Goal: Task Accomplishment & Management: Manage account settings

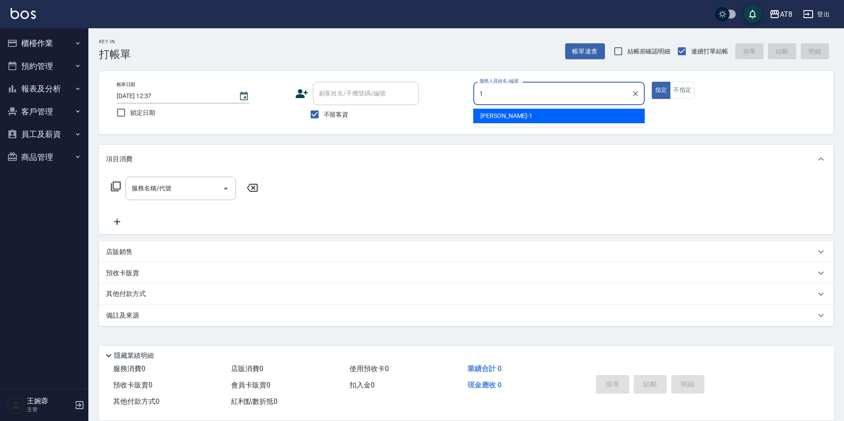
type input "YUKI-1"
type button "true"
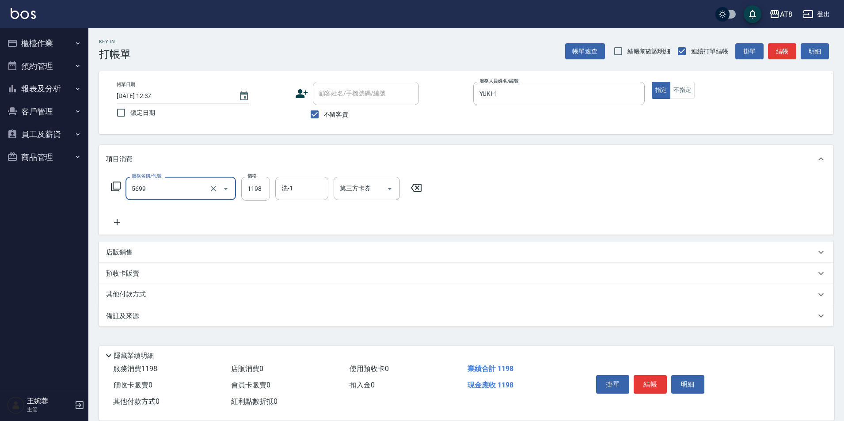
type input "水沁涼套餐(5699)"
type input "助理22-22"
click at [253, 194] on input "1198" at bounding box center [255, 189] width 29 height 24
type input "1098"
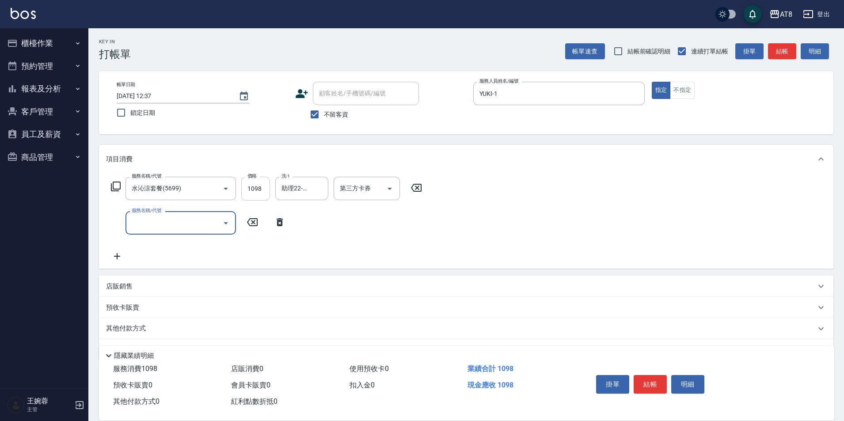
type input "8"
type input "酵素護髮(51000)"
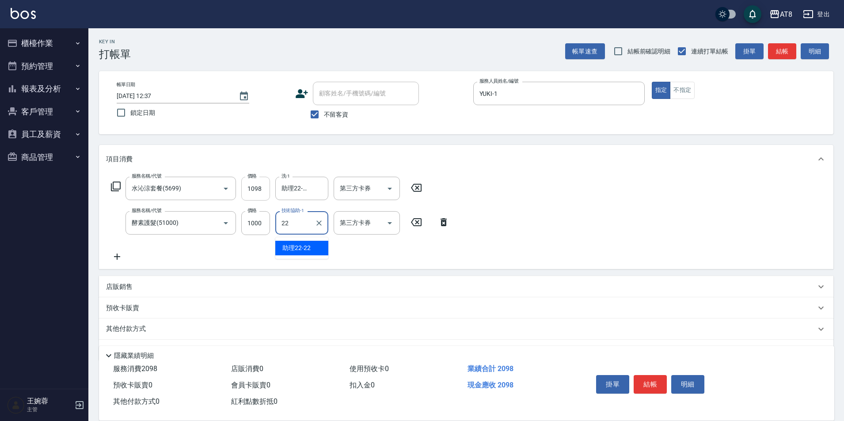
type input "助理22-22"
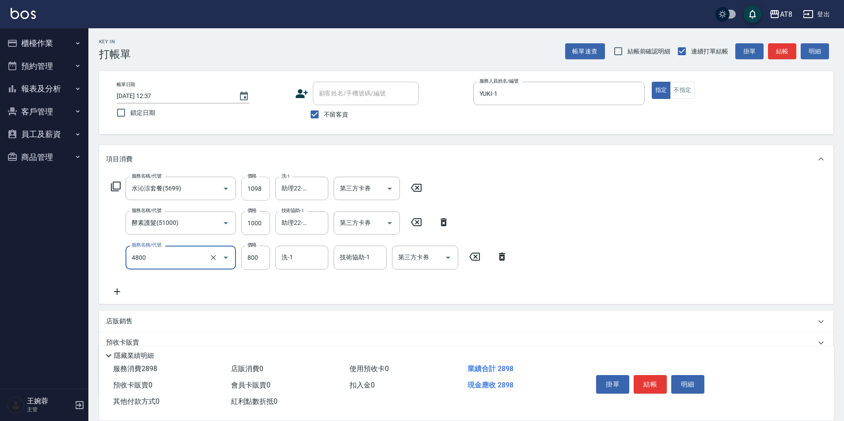
type input "染髮(4800)"
type input "801"
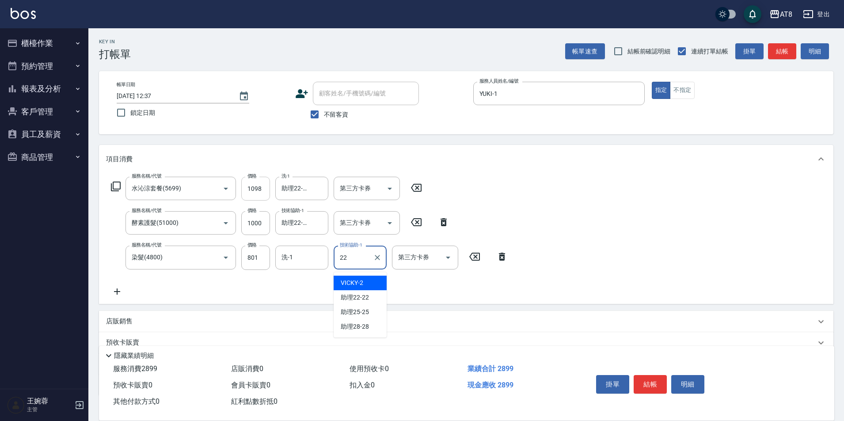
type input "助理22-22"
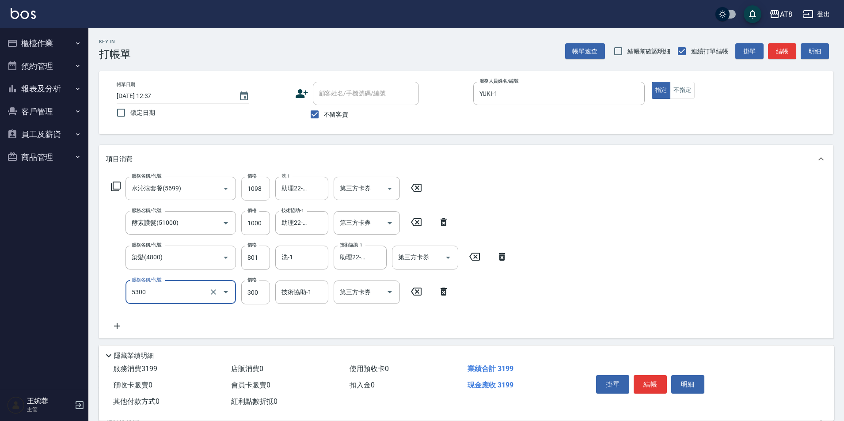
type input "自備護髮(5300)"
type input "200"
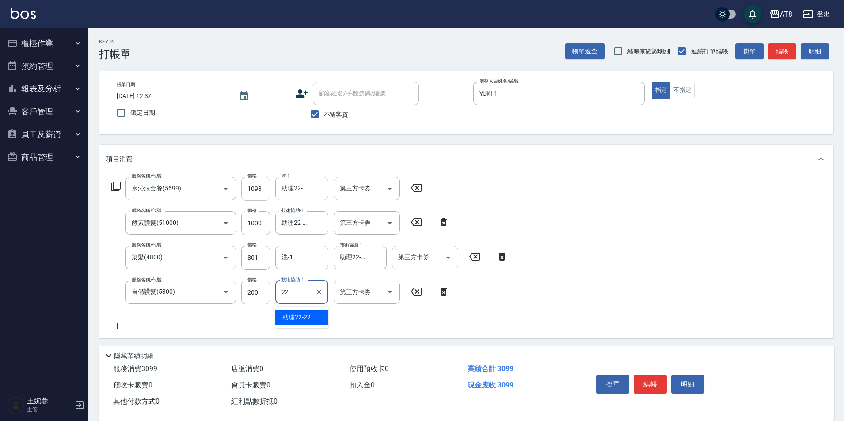
type input "助理22-22"
click at [662, 377] on button "結帳" at bounding box center [650, 384] width 33 height 19
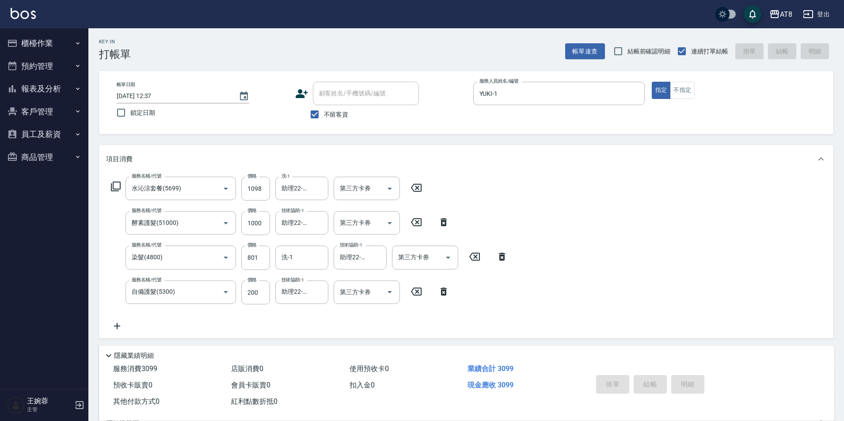
type input "[DATE] 13:16"
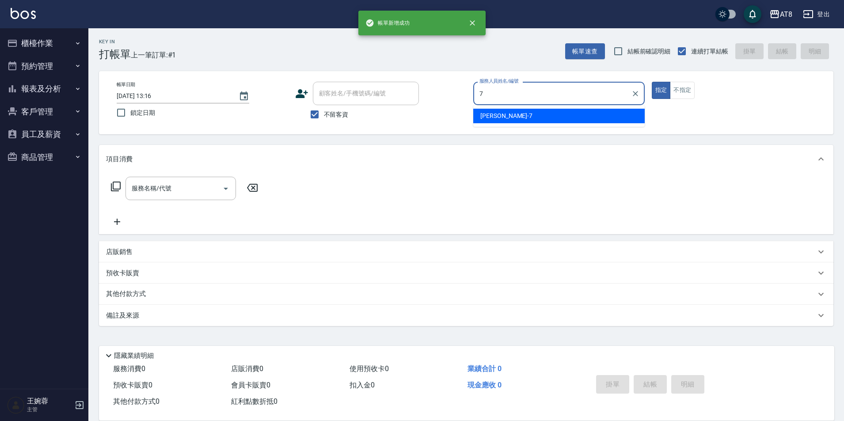
type input "[PERSON_NAME]-7"
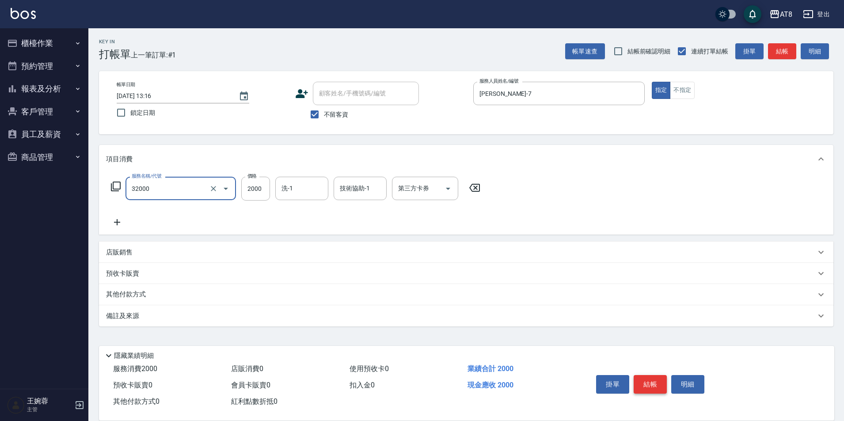
type input "燙髮(32000)"
type input "助理35-35"
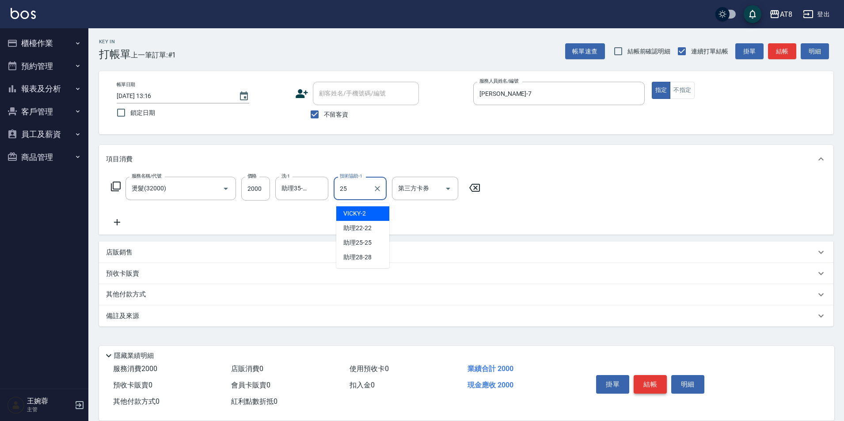
type input "助理25-25"
click at [649, 375] on button "結帳" at bounding box center [650, 384] width 33 height 19
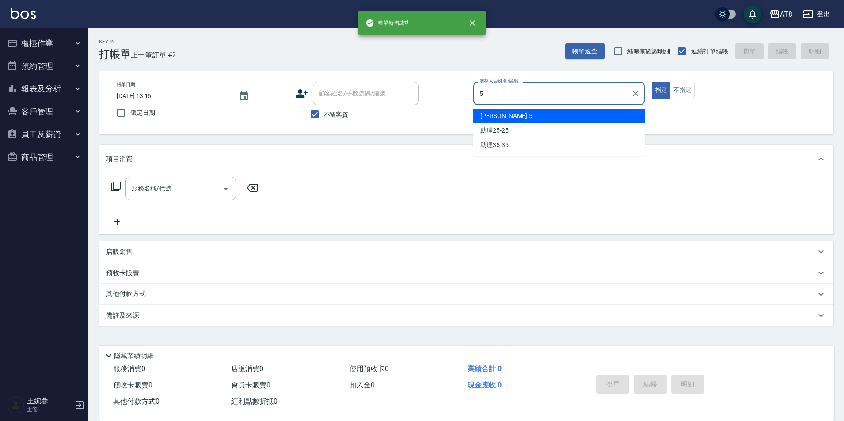
type input "HANK-5"
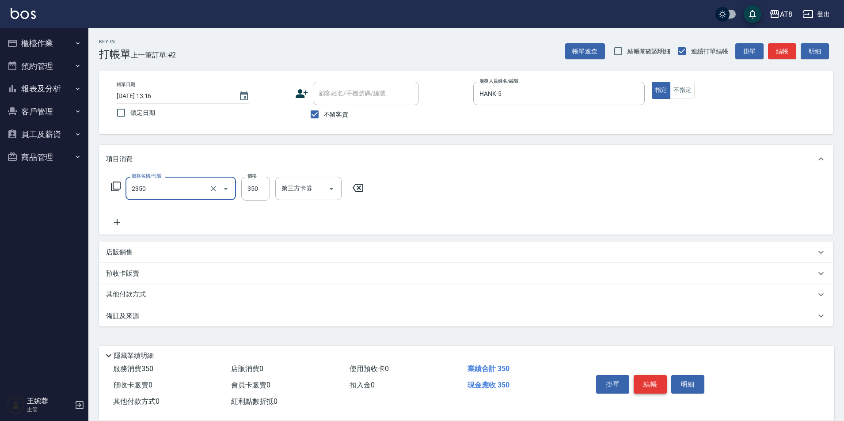
type input "入金洗剪350(2350)"
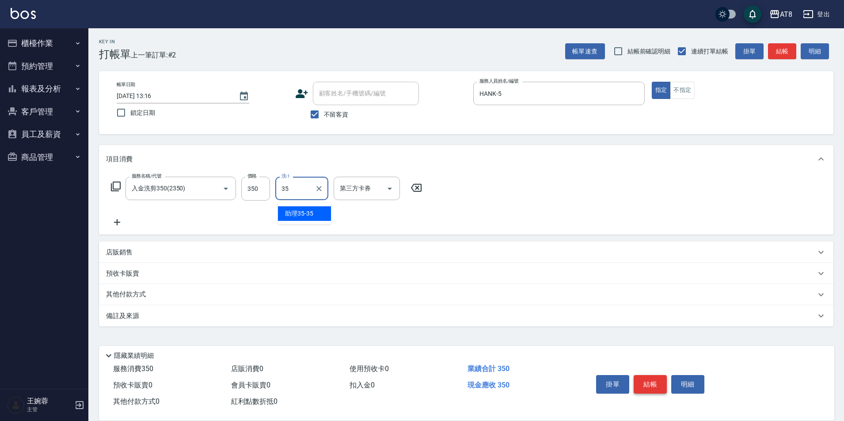
type input "助理35-35"
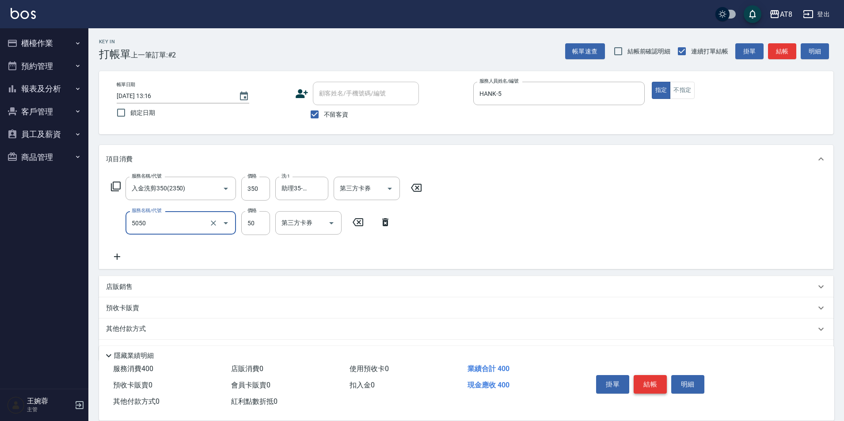
type input "入金精油50(5050)"
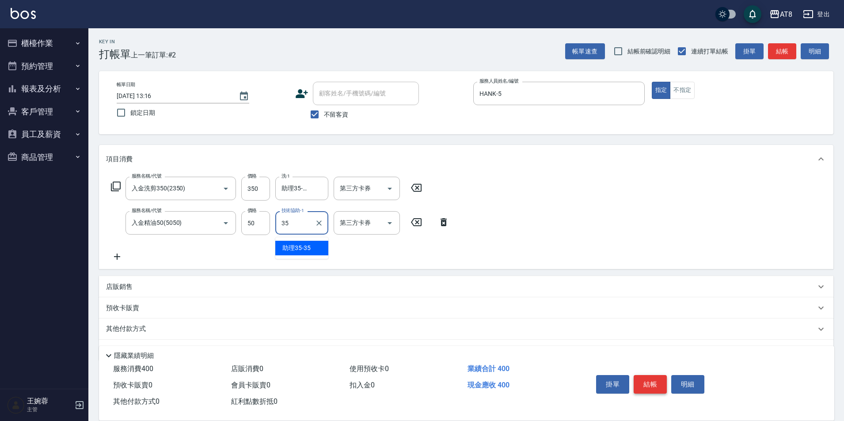
type input "助理35-35"
click at [394, 190] on icon "Open" at bounding box center [389, 188] width 11 height 11
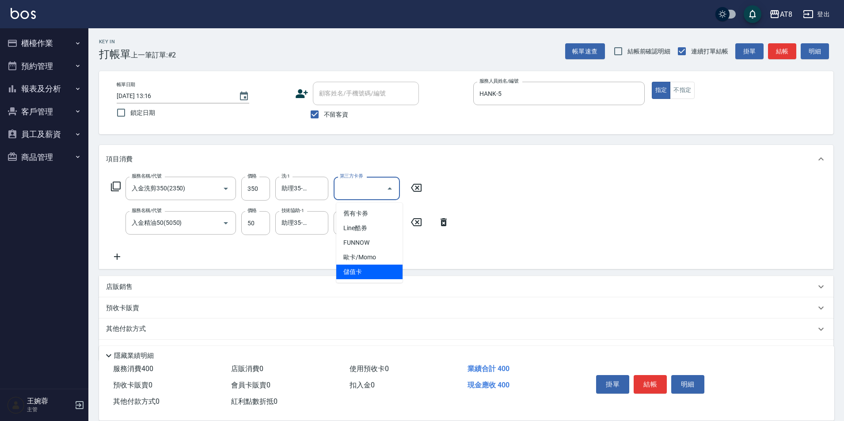
click at [374, 273] on span "儲值卡" at bounding box center [369, 272] width 66 height 15
type input "儲值卡"
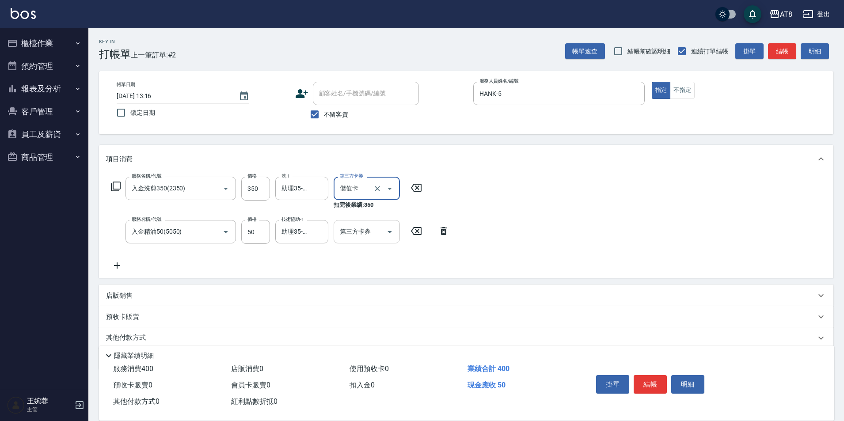
click at [392, 228] on icon "Open" at bounding box center [389, 232] width 11 height 11
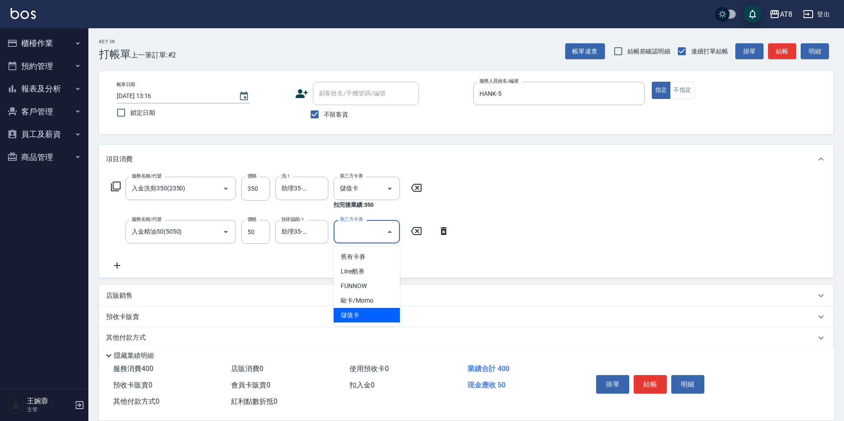
click at [378, 316] on span "儲值卡" at bounding box center [367, 315] width 66 height 15
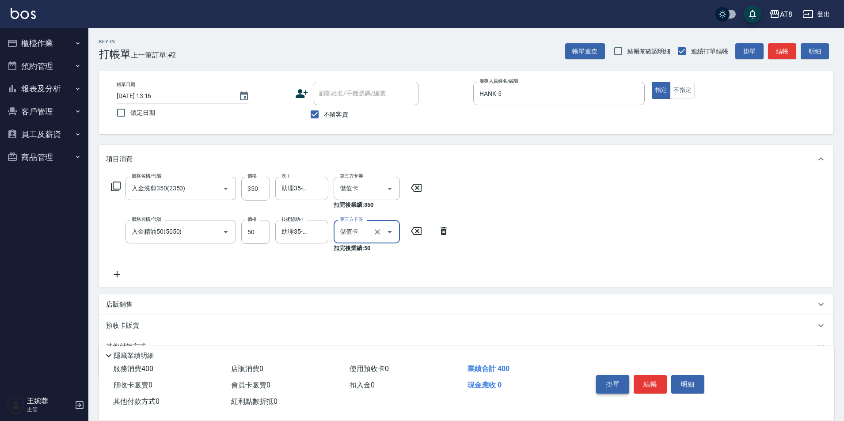
type input "儲值卡"
click at [649, 375] on button "結帳" at bounding box center [650, 384] width 33 height 19
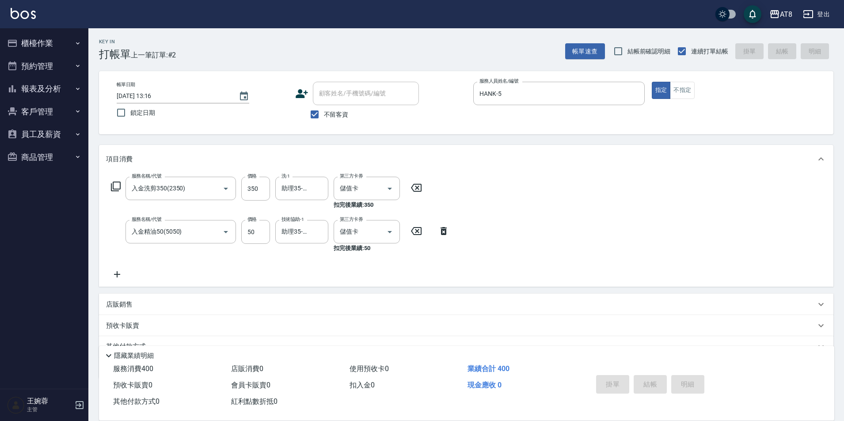
type input "[DATE] 13:17"
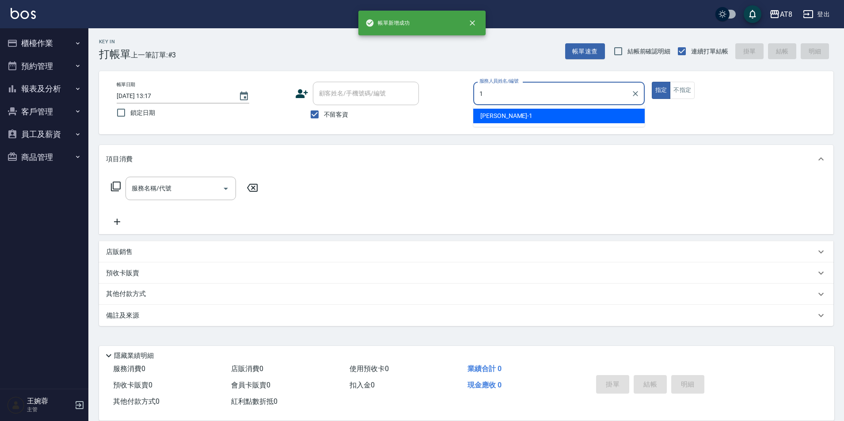
type input "YUKI-1"
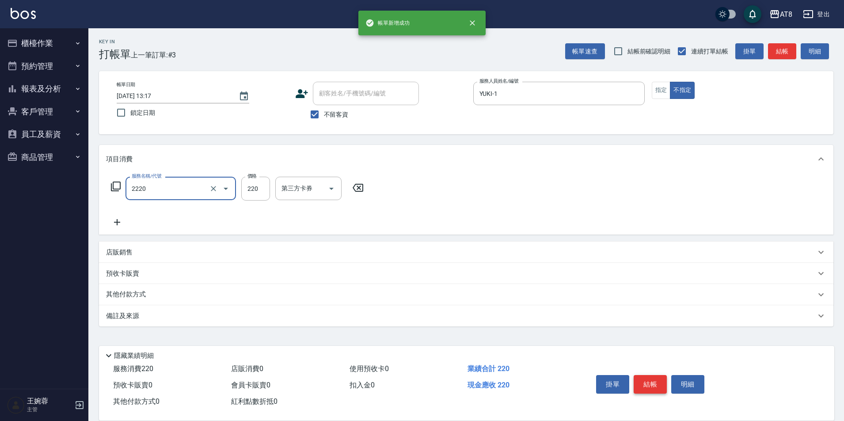
type input "剪髮(2220)"
click at [649, 375] on button "結帳" at bounding box center [650, 384] width 33 height 19
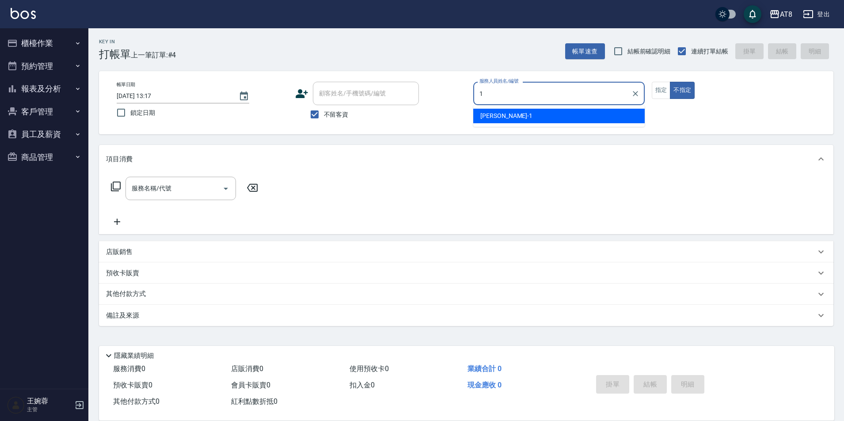
type input "YUKI-1"
type button "false"
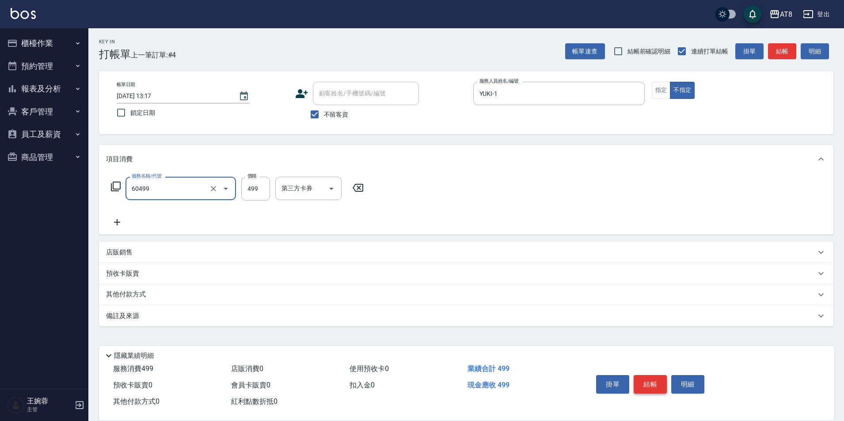
type input "入金SPA499(60499)"
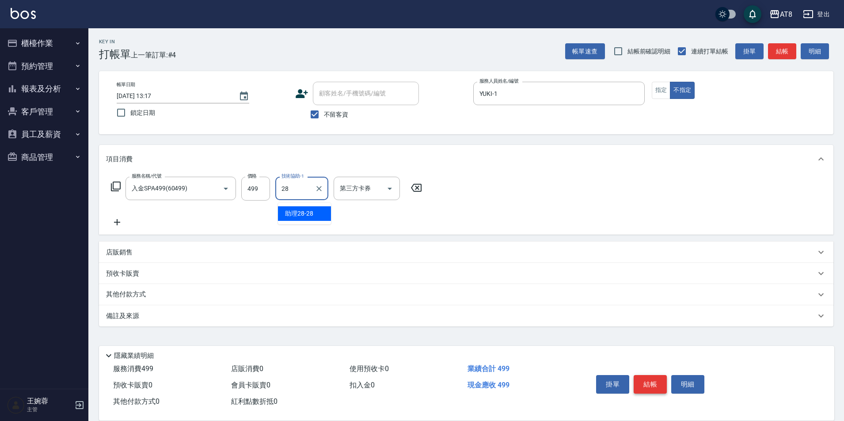
type input "助理28-28"
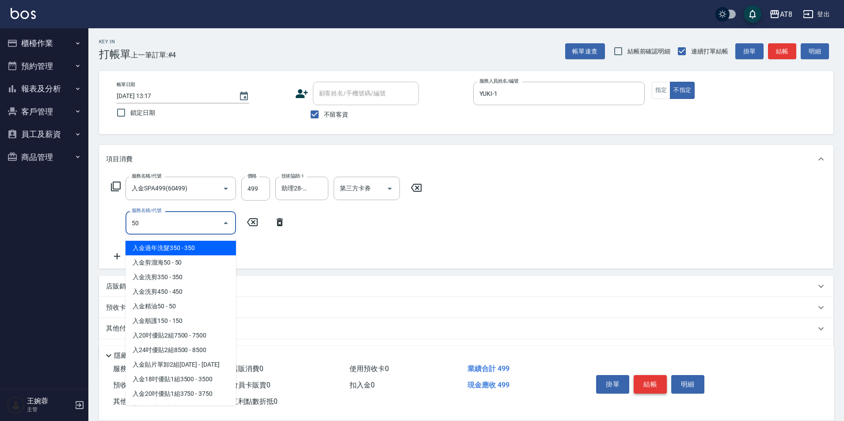
type input "5"
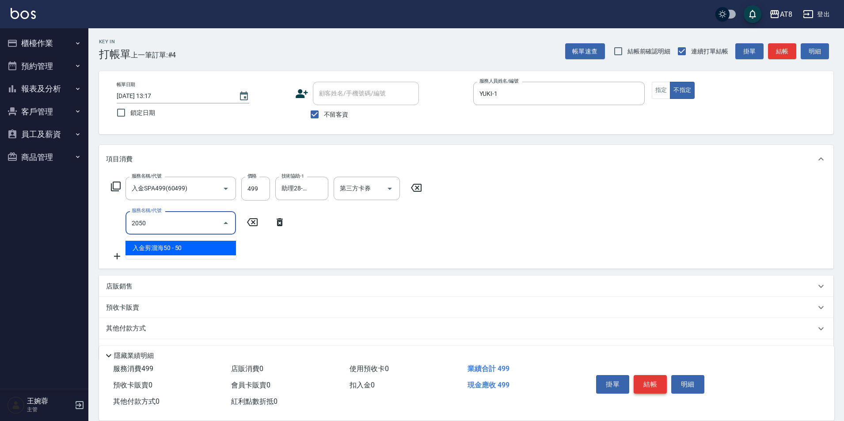
type input "入金剪溜海50(2050)"
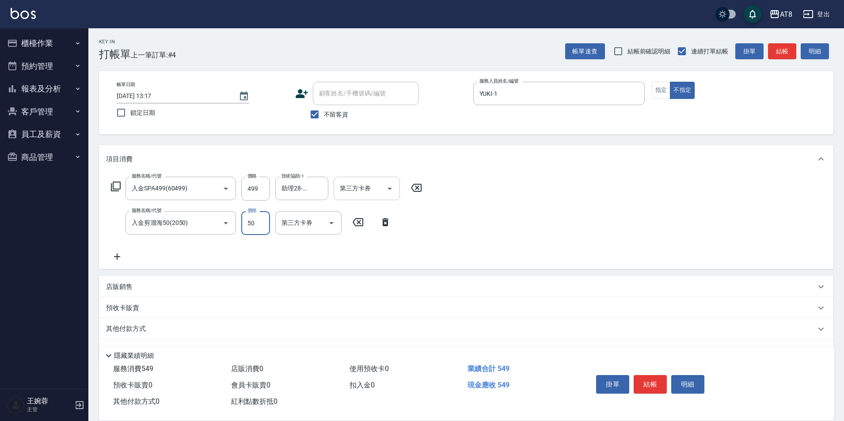
click at [389, 193] on icon "Open" at bounding box center [389, 188] width 11 height 11
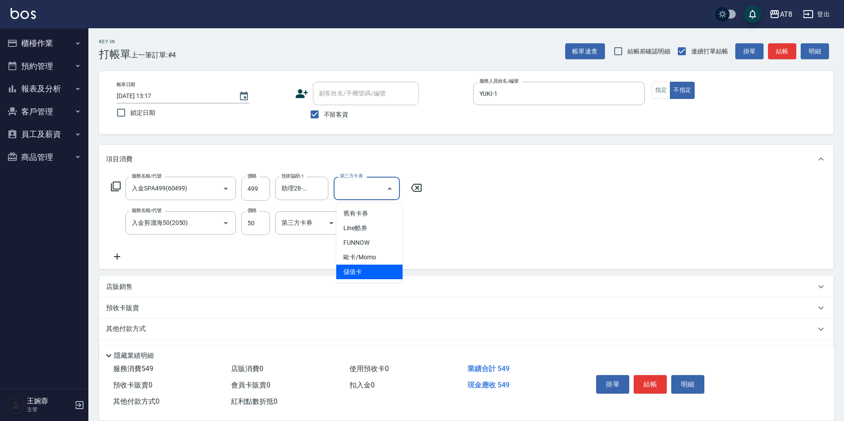
click at [381, 270] on span "儲值卡" at bounding box center [369, 272] width 66 height 15
type input "儲值卡"
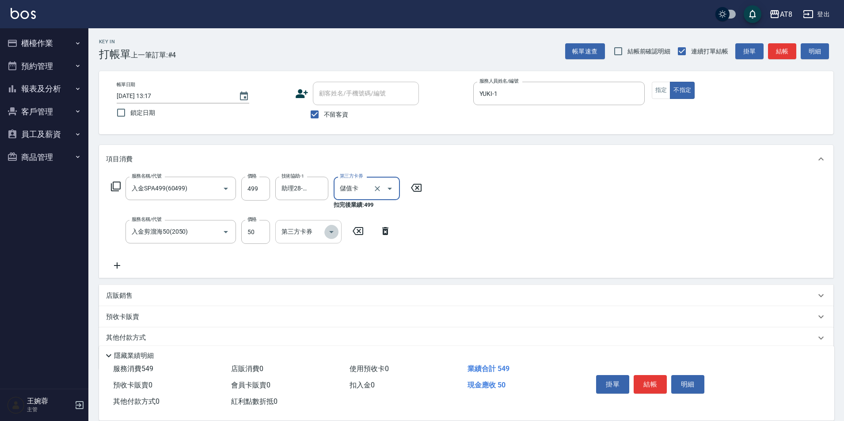
click at [330, 233] on icon "Open" at bounding box center [331, 232] width 4 height 2
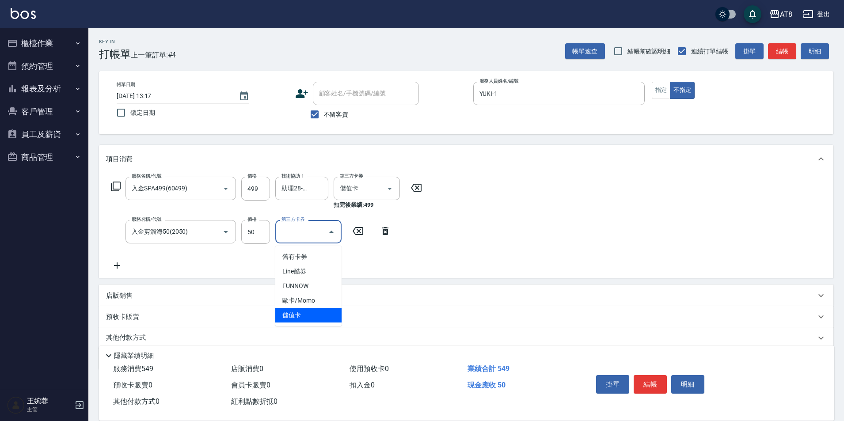
click at [319, 311] on span "儲值卡" at bounding box center [308, 315] width 66 height 15
type input "儲值卡"
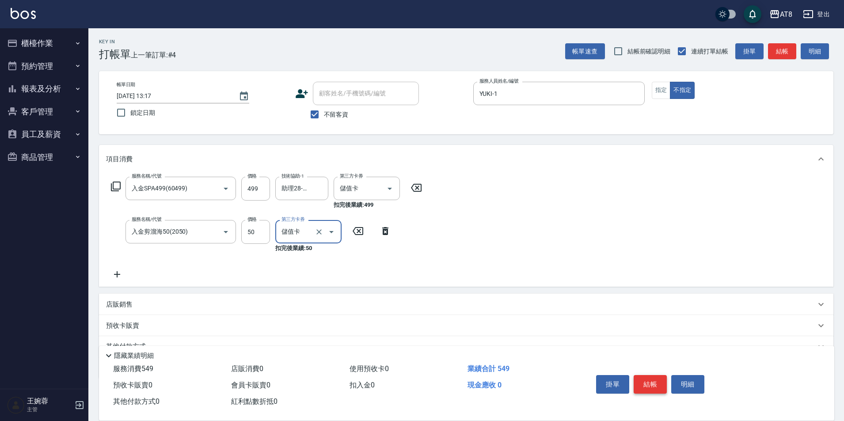
click at [665, 378] on button "結帳" at bounding box center [650, 384] width 33 height 19
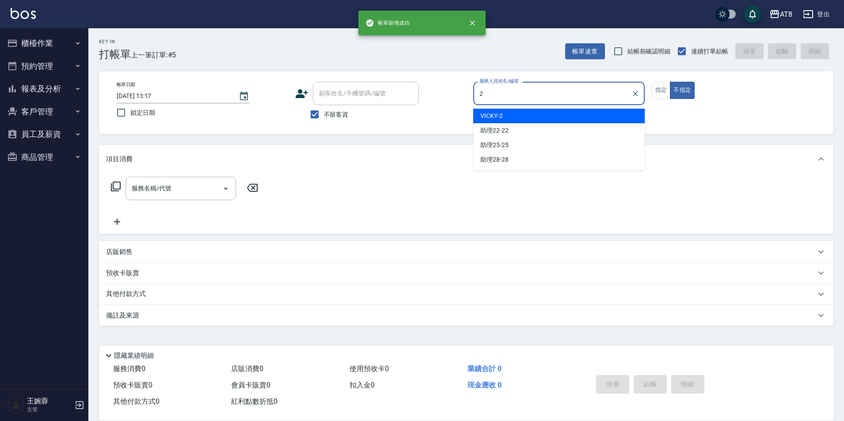
type input "VICKY-2"
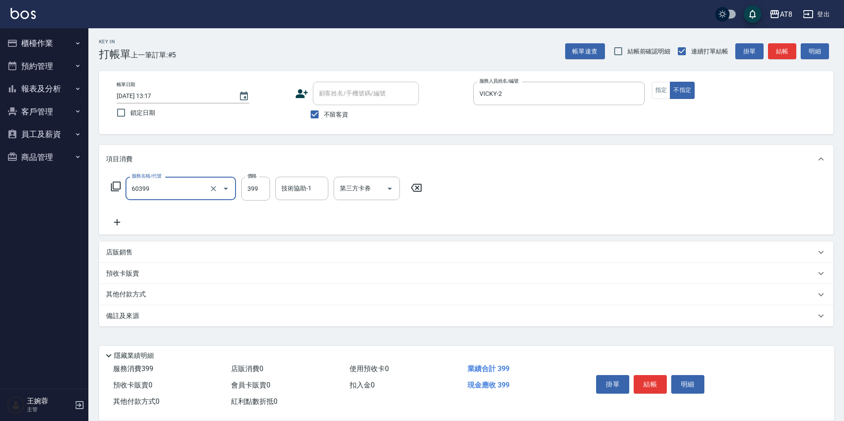
type input "入金SPA399(60399)"
type input "助理25-25"
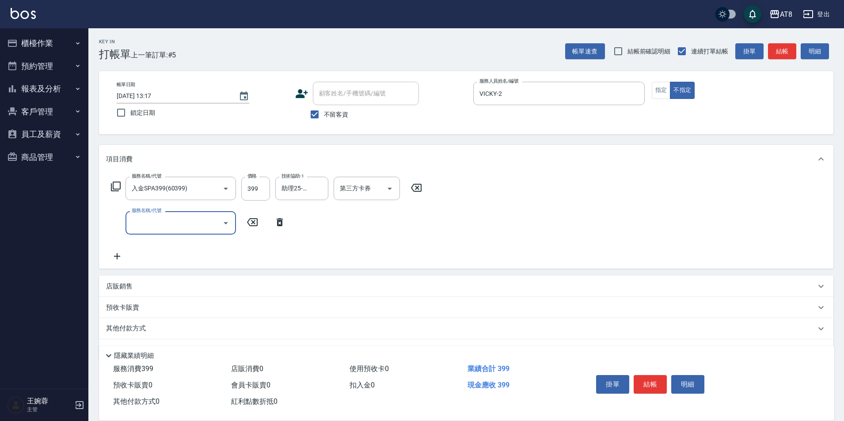
type input "0"
type input "入金剪髮220(20220)"
click at [384, 194] on icon "Open" at bounding box center [389, 188] width 11 height 11
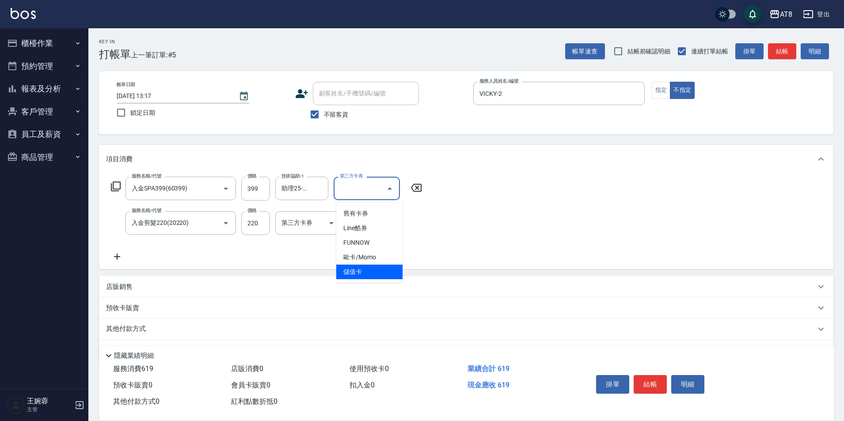
click at [376, 282] on ul "舊有卡券 Line酷券 FUNNOW 歐卡/Momo 儲值卡" at bounding box center [369, 243] width 66 height 80
click at [376, 271] on span "儲值卡" at bounding box center [369, 272] width 66 height 15
type input "儲值卡"
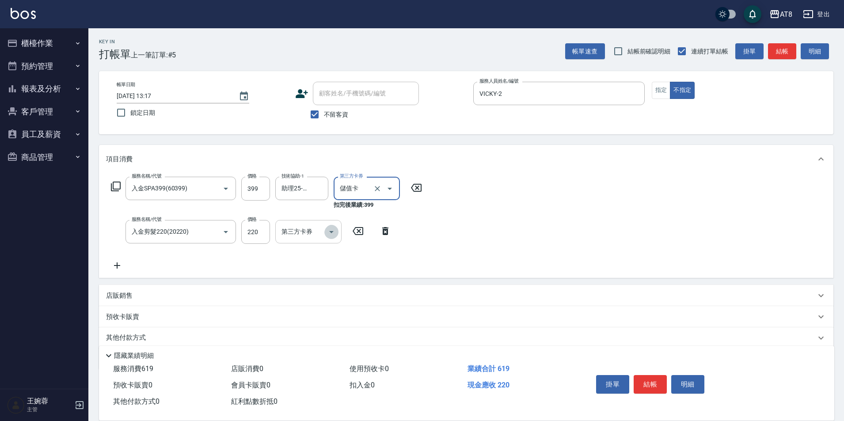
click at [329, 231] on icon "Open" at bounding box center [331, 232] width 11 height 11
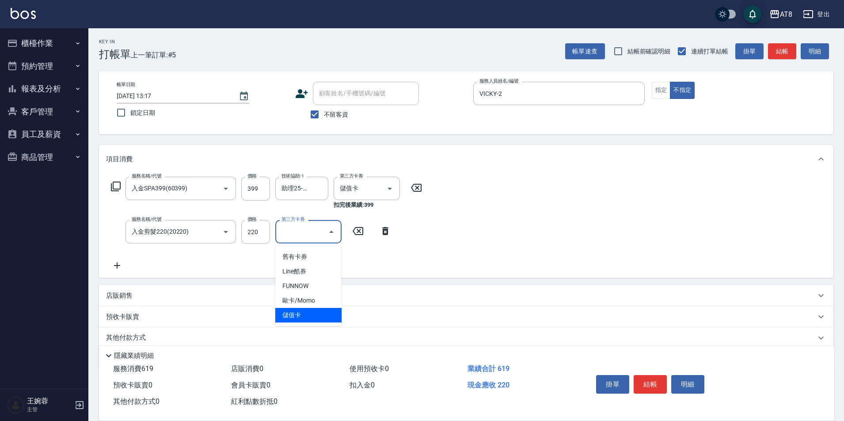
click at [330, 316] on span "儲值卡" at bounding box center [308, 315] width 66 height 15
type input "儲值卡"
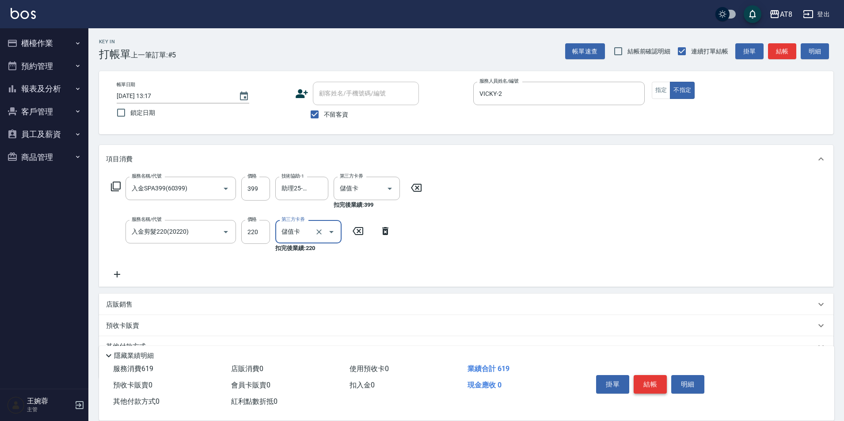
click at [654, 375] on button "結帳" at bounding box center [650, 384] width 33 height 19
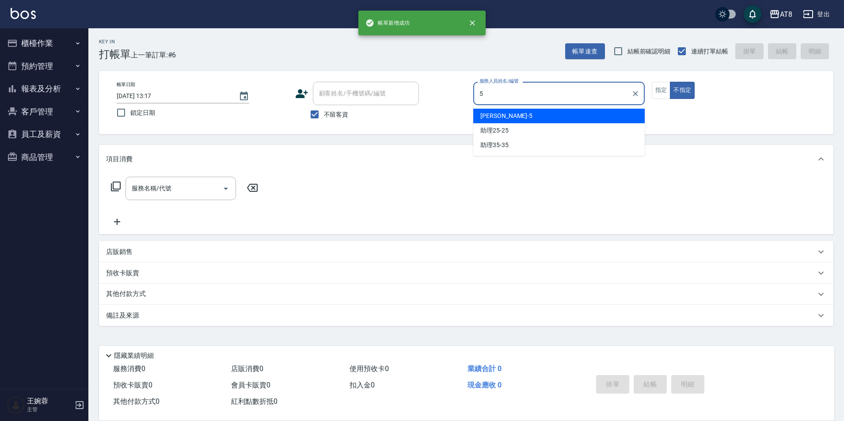
type input "HANK-5"
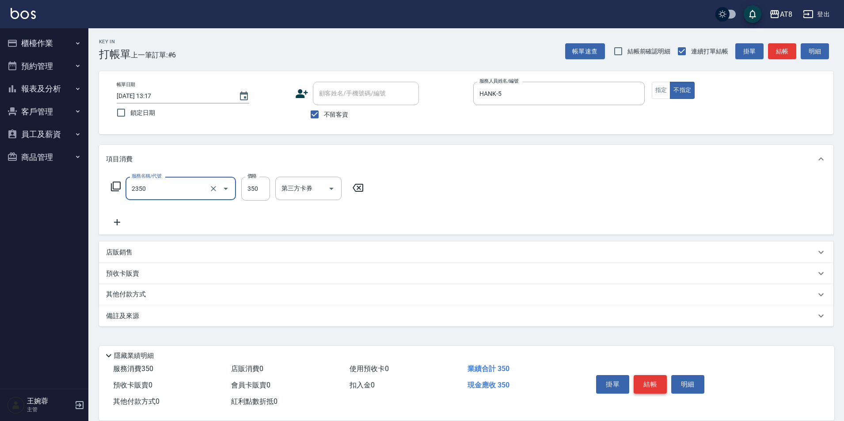
type input "入金洗剪350(2350)"
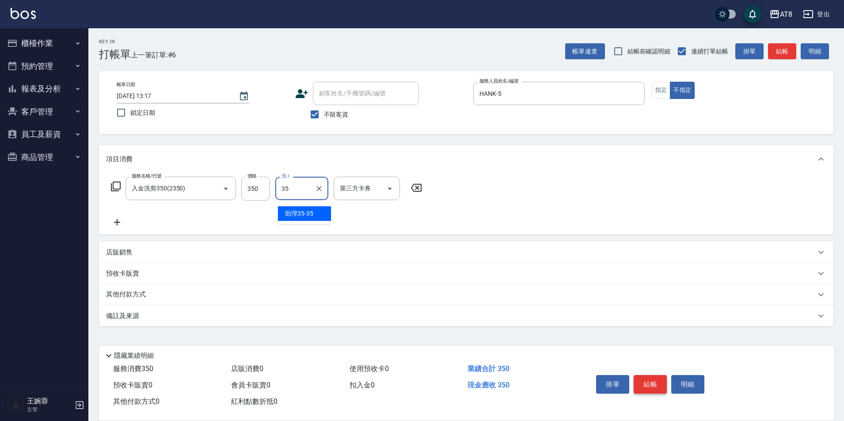
type input "助理35-35"
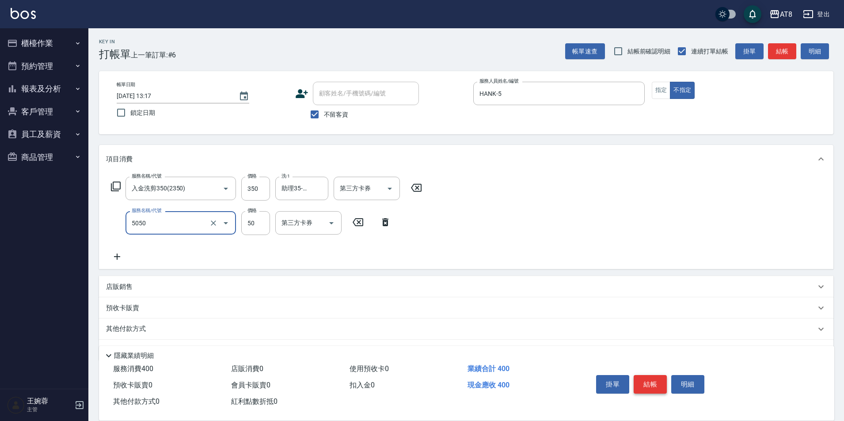
type input "入金精油50(5050)"
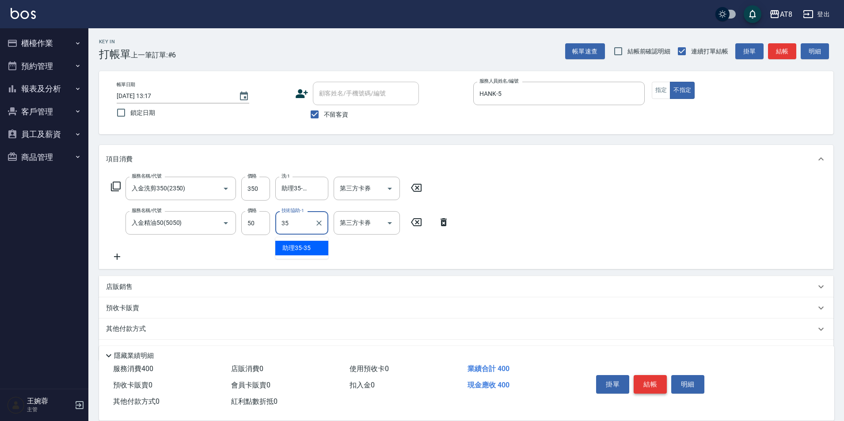
type input "助理35-35"
click at [119, 292] on p "店販銷售" at bounding box center [119, 286] width 27 height 9
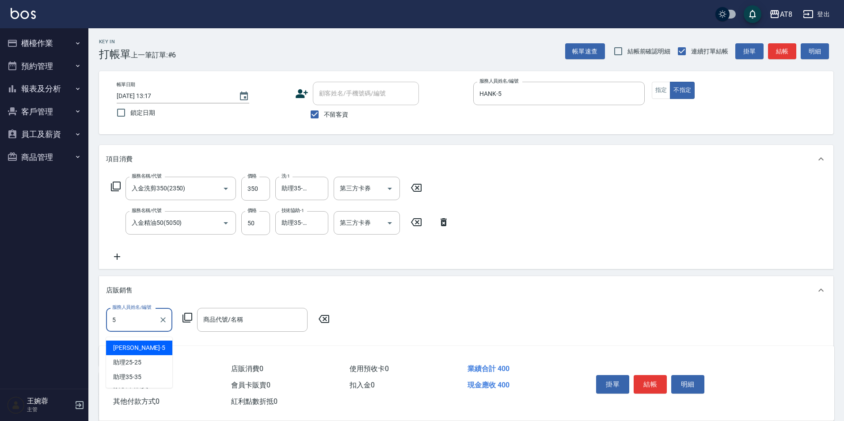
type input "HANK-5"
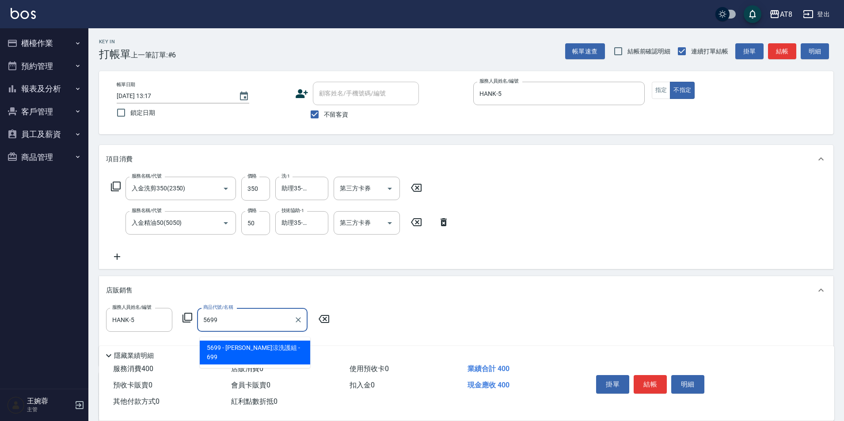
type input "水水沁涼洗護組"
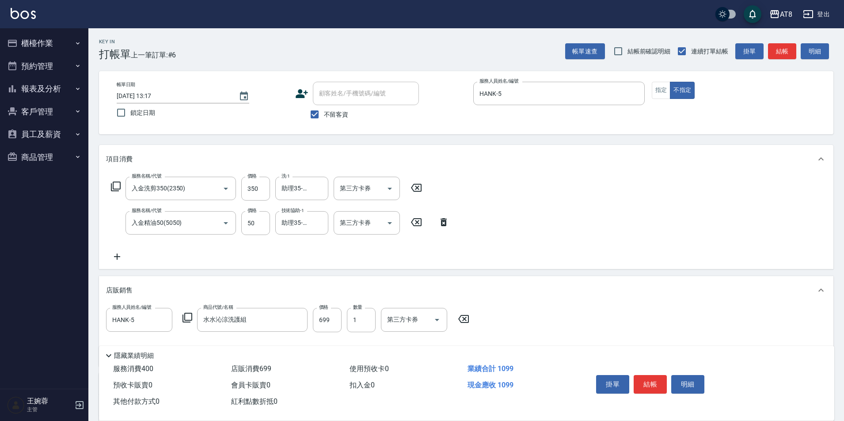
click at [115, 258] on icon at bounding box center [117, 256] width 22 height 11
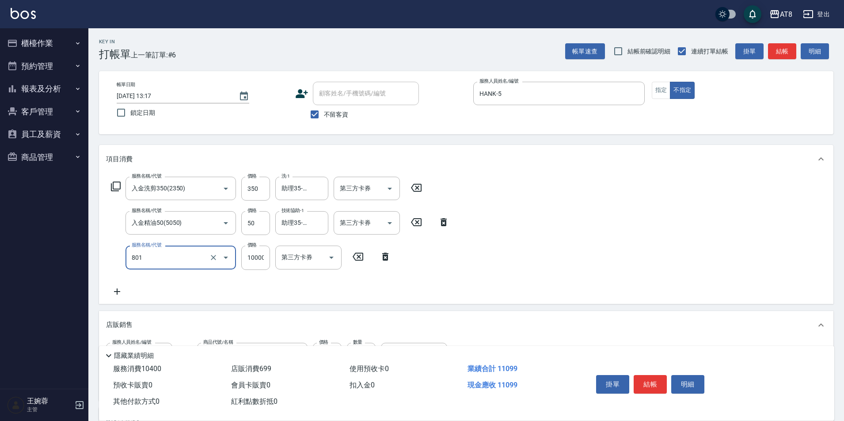
type input "頂級豪華1(801)"
type input "1000"
click at [395, 188] on icon "Open" at bounding box center [389, 188] width 11 height 11
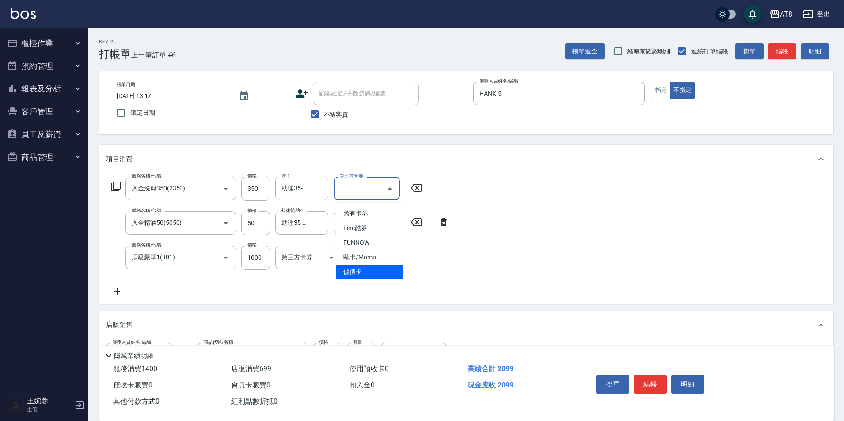
click at [386, 277] on span "儲值卡" at bounding box center [369, 272] width 66 height 15
type input "儲值卡"
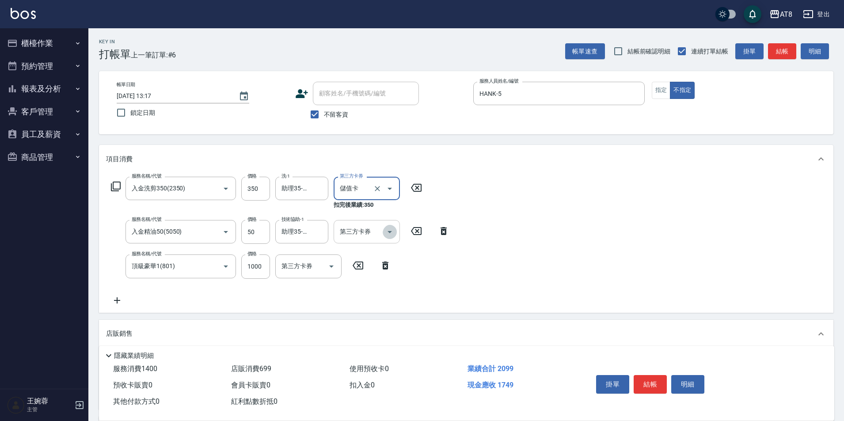
click at [384, 235] on icon "Open" at bounding box center [389, 232] width 11 height 11
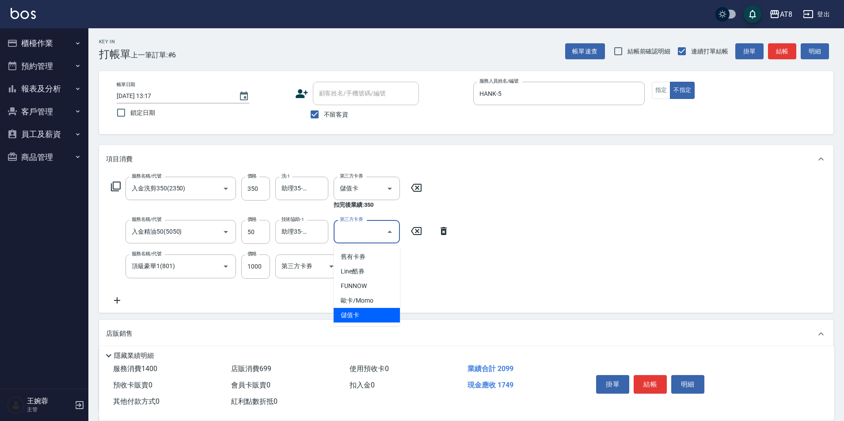
click at [381, 312] on span "儲值卡" at bounding box center [367, 315] width 66 height 15
type input "儲值卡"
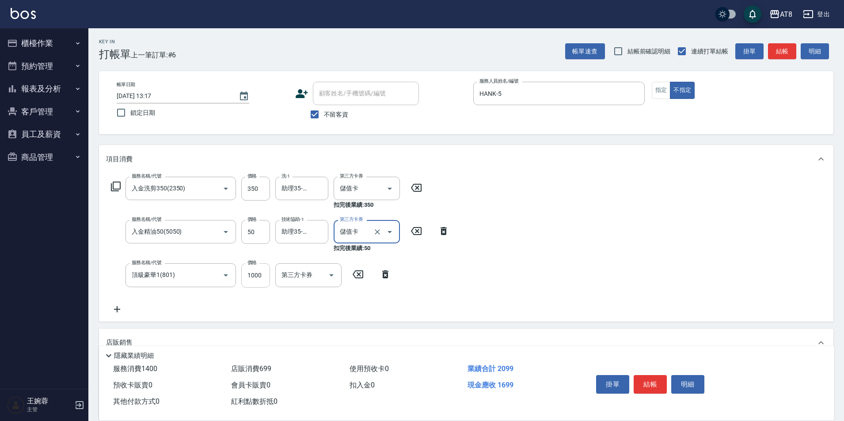
click at [262, 279] on input "1000" at bounding box center [255, 275] width 29 height 24
type input "301"
click at [505, 217] on div "服務名稱/代號 入金洗剪350(2350) 服務名稱/代號 價格 350 價格 洗-1 助理35-35 洗-1 第三方卡券 儲值卡 第三方卡券 扣完後業績: …" at bounding box center [466, 247] width 734 height 148
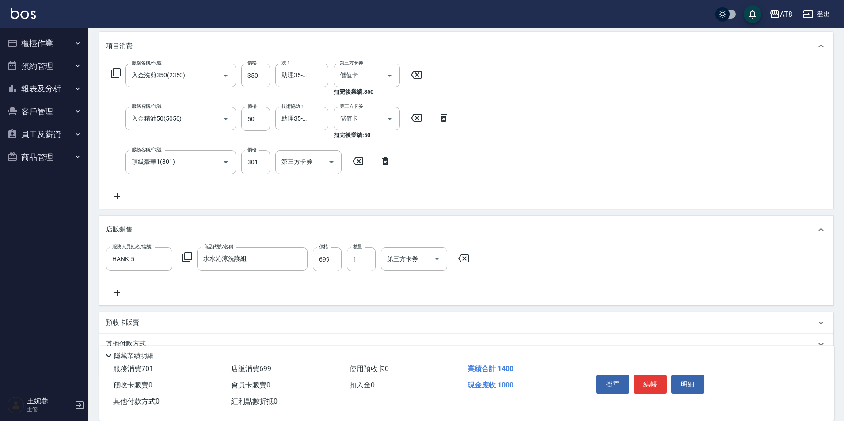
scroll to position [115, 0]
click at [657, 376] on button "結帳" at bounding box center [650, 384] width 33 height 19
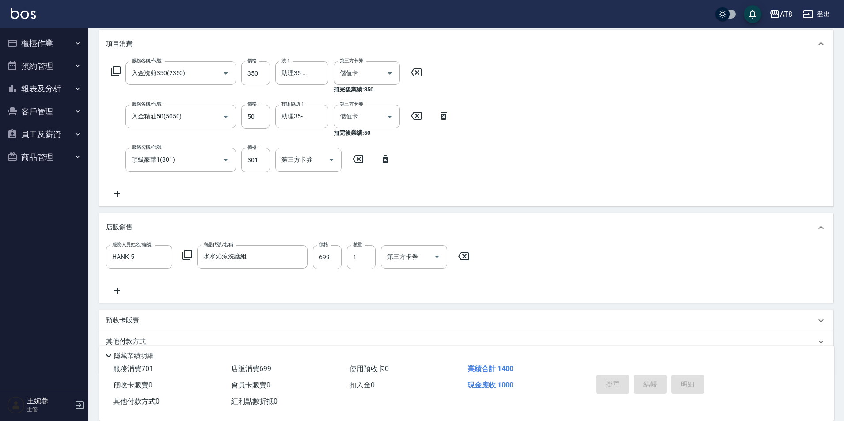
type input "[DATE] 13:18"
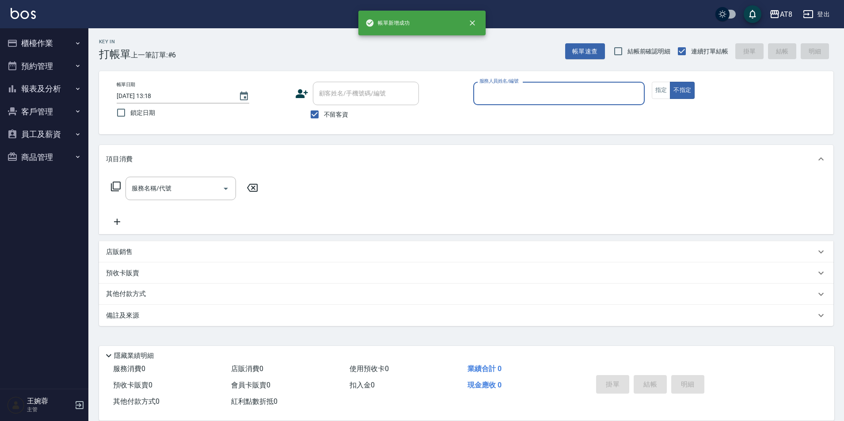
scroll to position [4, 0]
type input "[PERSON_NAME]-7"
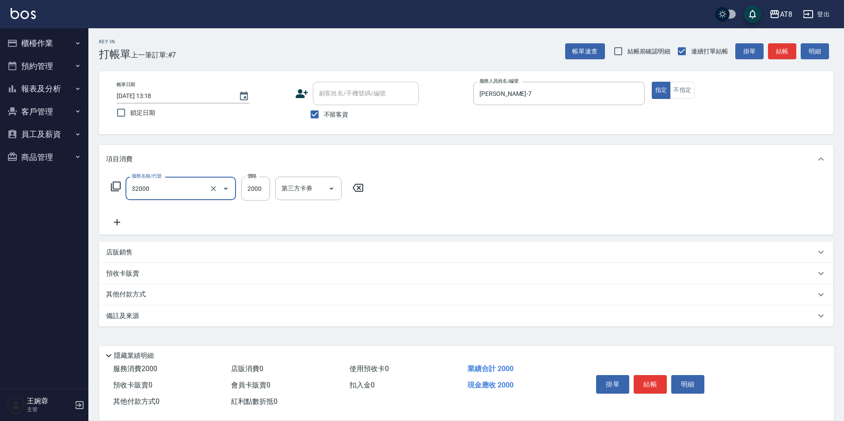
type input "燙髮(32000)"
click at [657, 375] on button "結帳" at bounding box center [650, 384] width 33 height 19
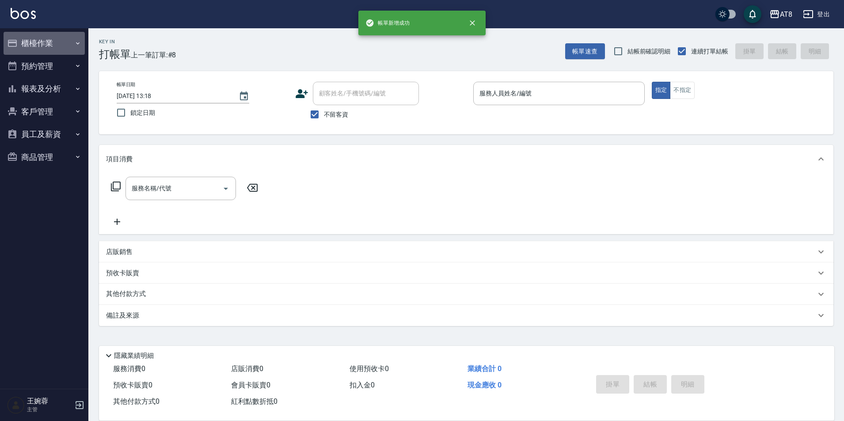
click at [49, 50] on button "櫃檯作業" at bounding box center [44, 43] width 81 height 23
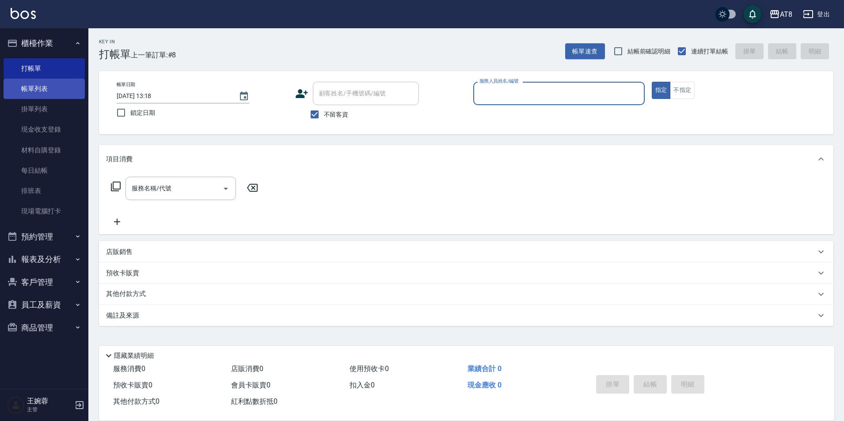
click at [50, 98] on link "帳單列表" at bounding box center [44, 89] width 81 height 20
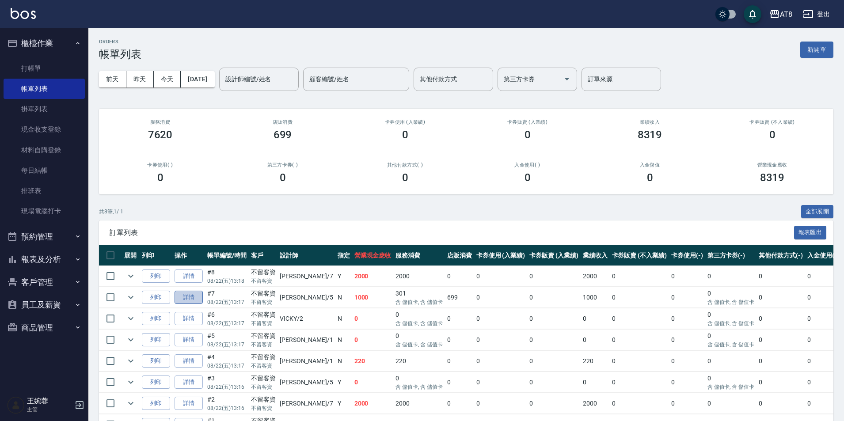
click at [202, 304] on link "詳情" at bounding box center [189, 298] width 28 height 14
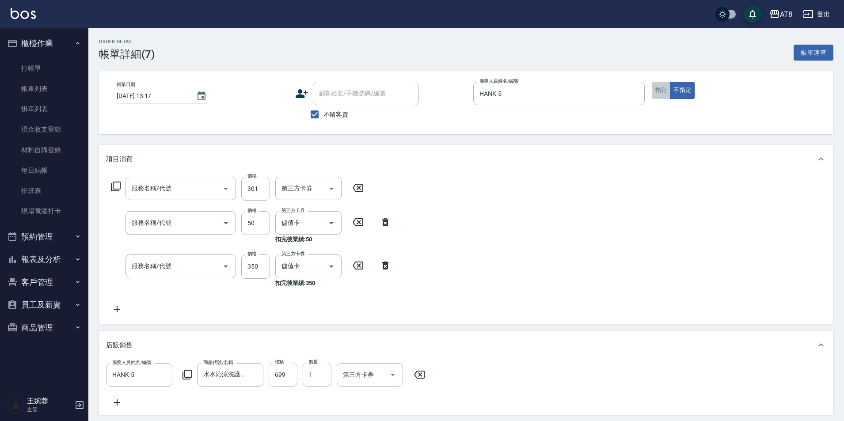
type input "[DATE] 13:17"
checkbox input "true"
type input "HANK-5"
type input "水水沁涼洗護組"
click at [661, 95] on button "指定" at bounding box center [661, 90] width 19 height 17
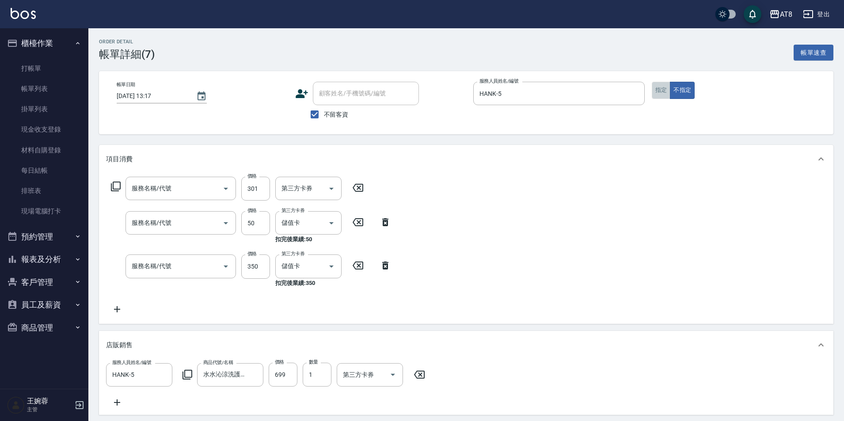
type input "頂級豪華1(801)"
type input "入金精油50(5050)"
type input "入金洗剪350(2350)"
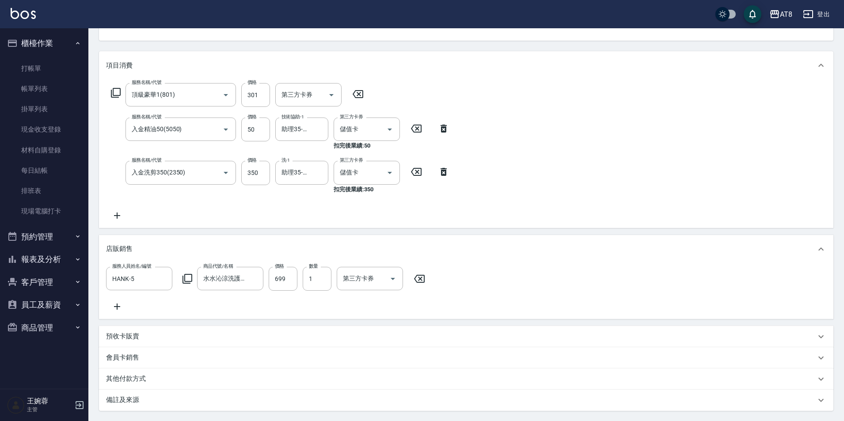
scroll to position [200, 0]
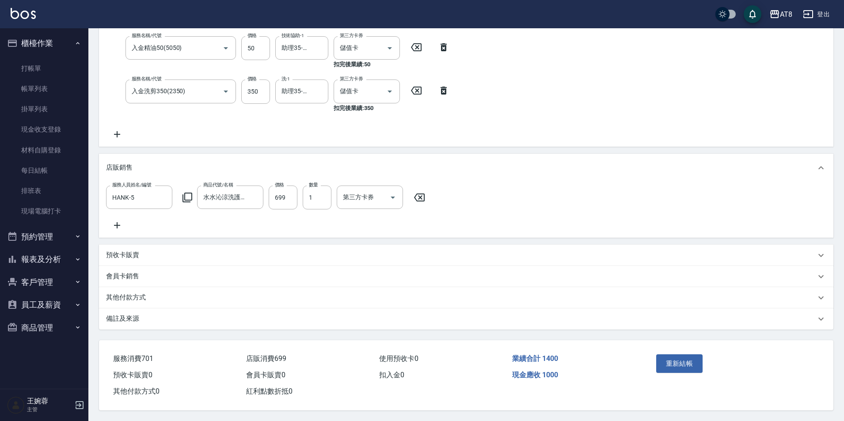
click at [682, 340] on div "重新結帳" at bounding box center [732, 370] width 181 height 60
click at [684, 361] on button "重新結帳" at bounding box center [679, 363] width 47 height 19
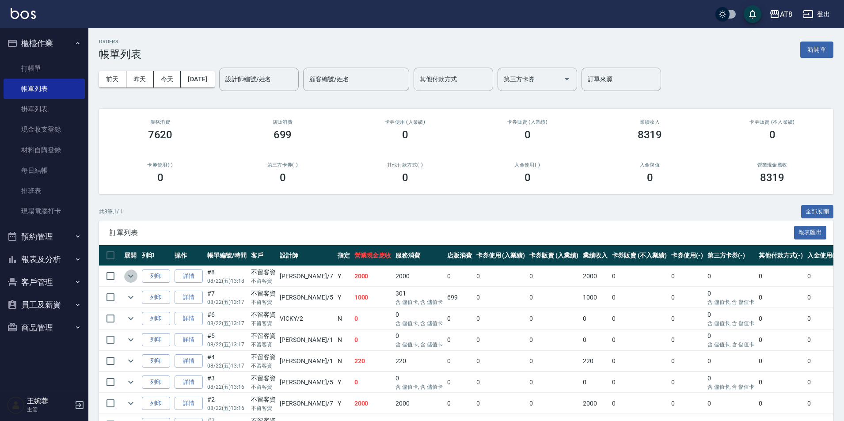
click at [136, 281] on icon "expand row" at bounding box center [130, 276] width 11 height 11
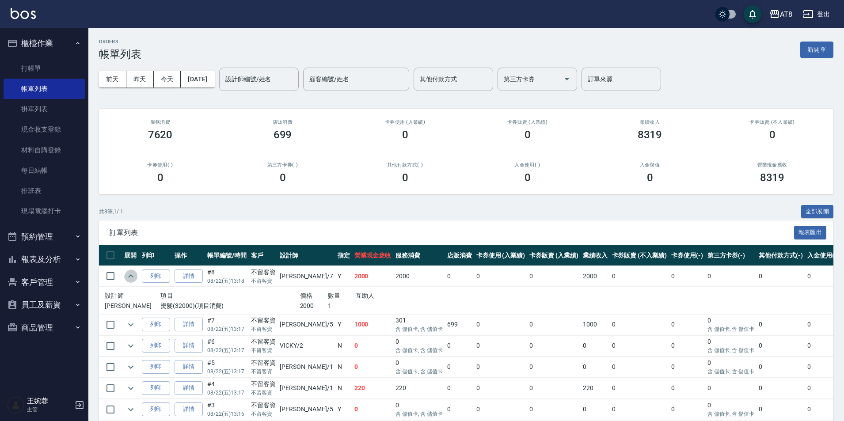
click at [136, 281] on icon "expand row" at bounding box center [130, 276] width 11 height 11
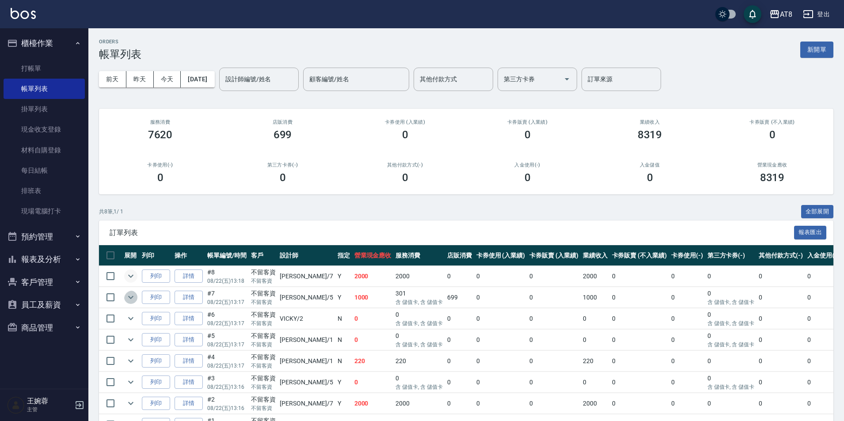
click at [129, 303] on icon "expand row" at bounding box center [130, 297] width 11 height 11
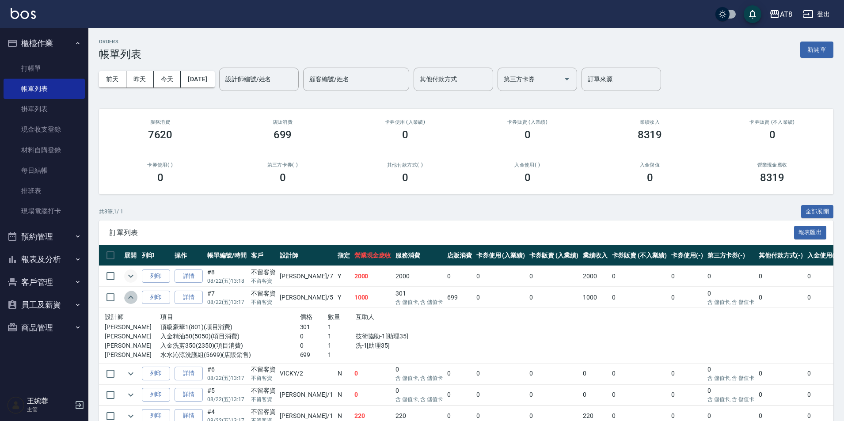
click at [129, 303] on icon "expand row" at bounding box center [130, 297] width 11 height 11
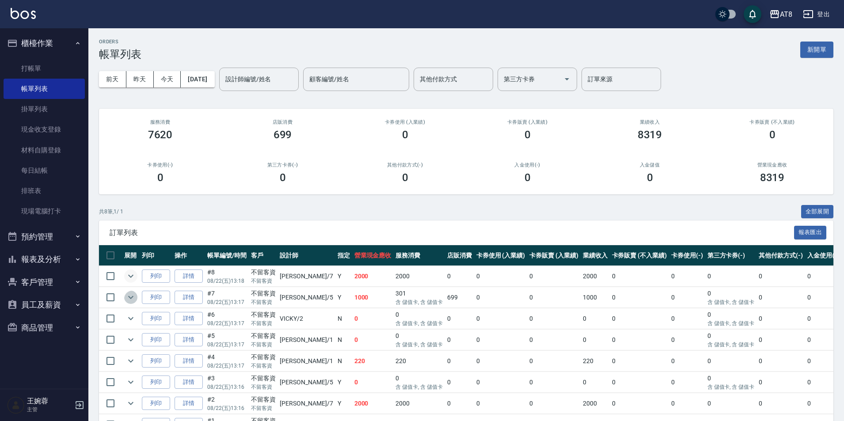
click at [129, 303] on icon "expand row" at bounding box center [130, 297] width 11 height 11
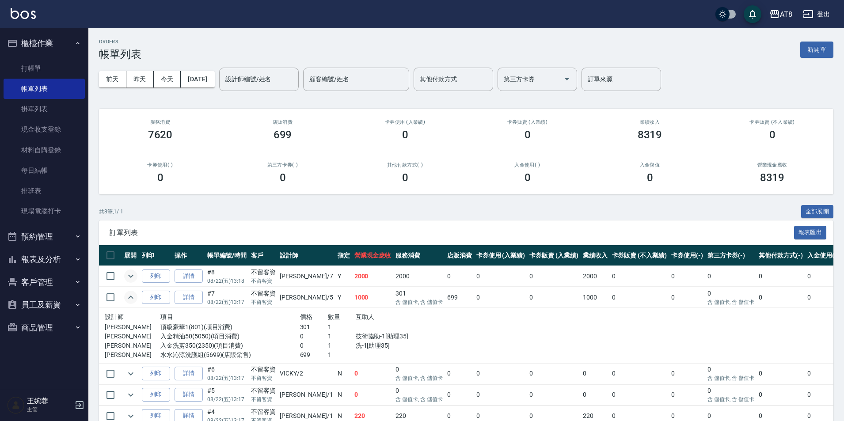
click at [129, 303] on icon "expand row" at bounding box center [130, 297] width 11 height 11
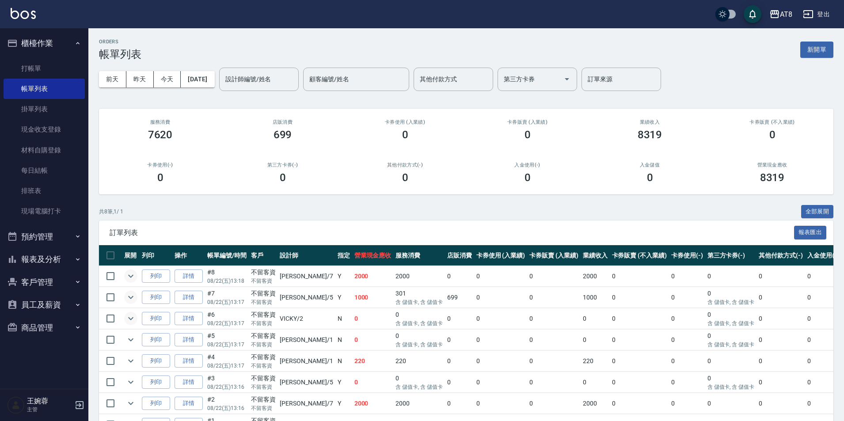
click at [133, 320] on icon "expand row" at bounding box center [130, 318] width 5 height 3
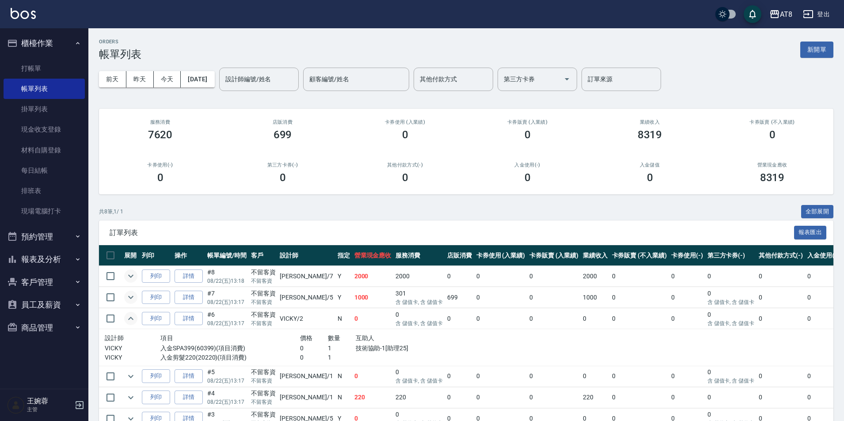
click at [135, 324] on icon "expand row" at bounding box center [130, 318] width 11 height 11
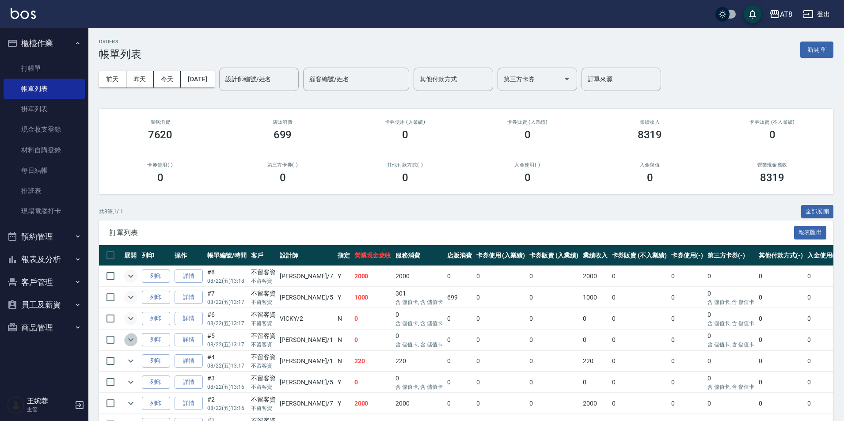
click at [129, 345] on icon "expand row" at bounding box center [130, 339] width 11 height 11
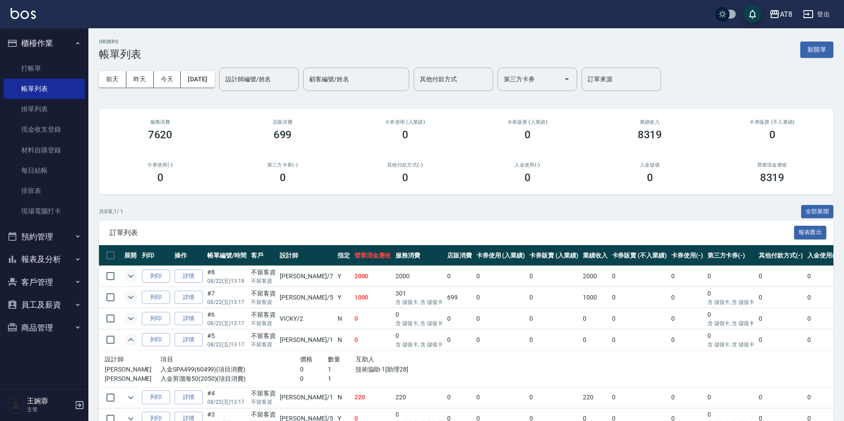
click at [129, 345] on icon "expand row" at bounding box center [130, 339] width 11 height 11
